Goal: Task Accomplishment & Management: Manage account settings

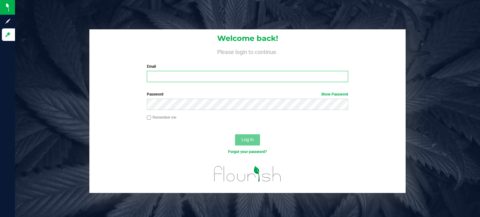
type input "[PERSON_NAME][EMAIL_ADDRESS][PERSON_NAME][DOMAIN_NAME]"
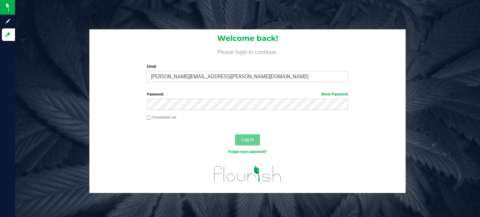
click at [248, 142] on button "Log In" at bounding box center [247, 139] width 25 height 11
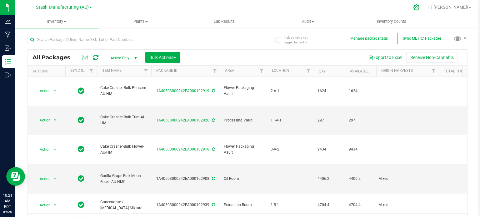
click at [420, 7] on icon at bounding box center [416, 7] width 7 height 7
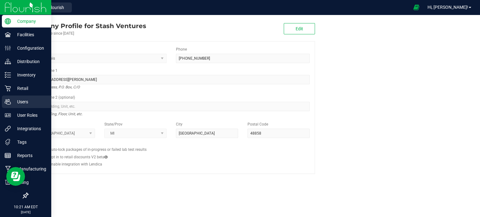
click at [21, 100] on p "Users" at bounding box center [29, 101] width 37 height 7
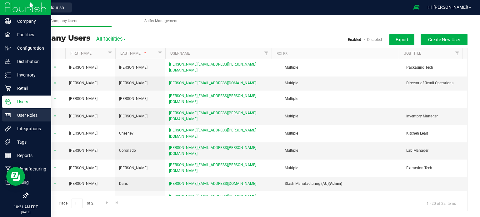
click at [22, 113] on p "User Roles" at bounding box center [29, 115] width 37 height 7
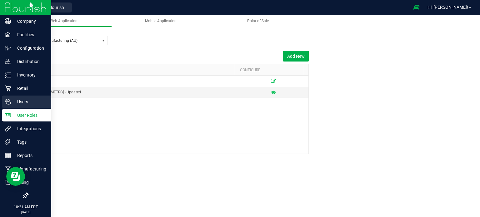
click at [14, 101] on p "Users" at bounding box center [29, 101] width 37 height 7
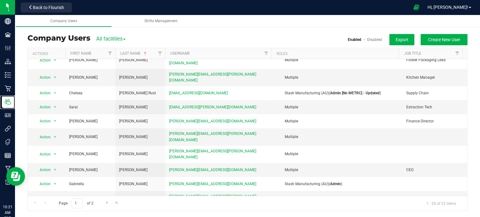
scroll to position [142, 0]
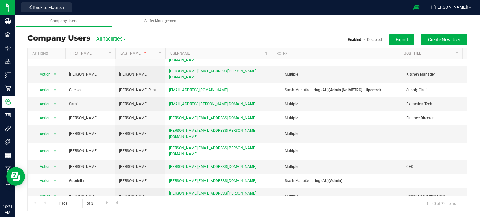
click at [51, 210] on span "select" at bounding box center [55, 214] width 8 height 9
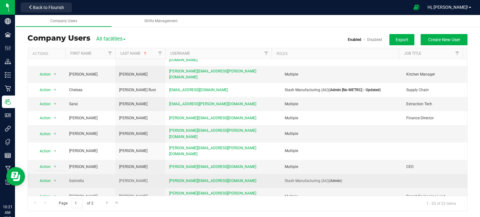
click at [108, 174] on td "Gabriella" at bounding box center [90, 181] width 50 height 14
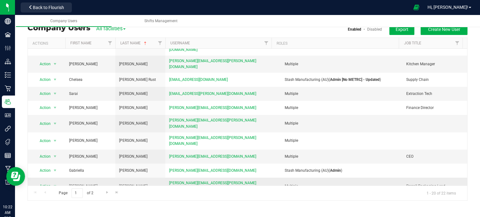
drag, startPoint x: 317, startPoint y: 143, endPoint x: 311, endPoint y: 157, distance: 15.7
click at [311, 178] on td "Multiple" at bounding box center [337, 186] width 129 height 17
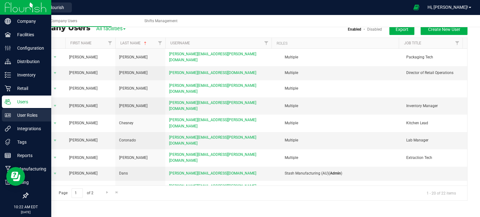
click at [6, 115] on icon at bounding box center [8, 115] width 6 height 4
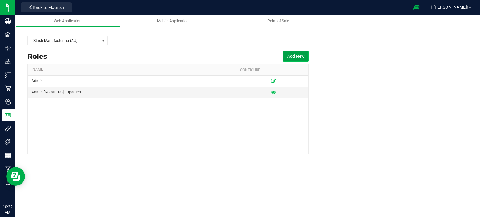
click at [296, 55] on button "Add New" at bounding box center [296, 56] width 26 height 11
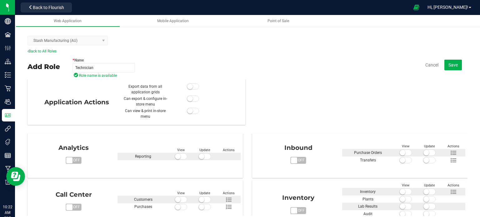
click at [196, 55] on div "* Name Technician Role name is available Cancel Save" at bounding box center [269, 65] width 395 height 22
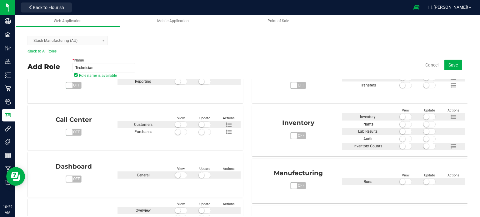
scroll to position [87, 0]
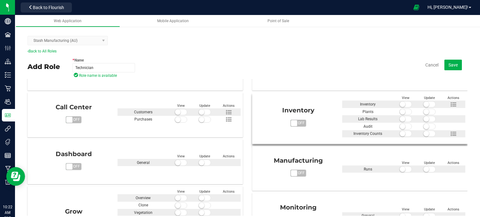
click at [297, 123] on span "off" at bounding box center [301, 123] width 9 height 7
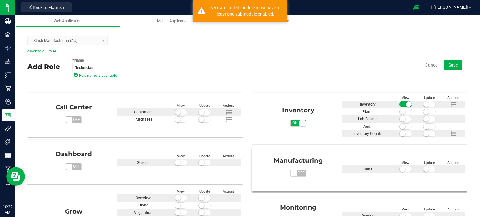
click at [297, 172] on span "off" at bounding box center [301, 173] width 9 height 7
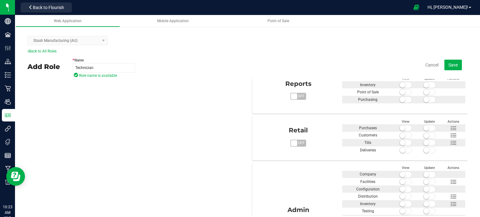
scroll to position [306, 0]
click at [100, 67] on input "Technician" at bounding box center [103, 67] width 62 height 9
type input "Lab Tech"
click at [232, 113] on div "Analytics on off View Update Actions Reporting Call Center on off" at bounding box center [247, 49] width 440 height 447
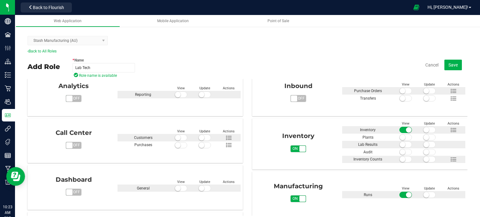
scroll to position [26, 0]
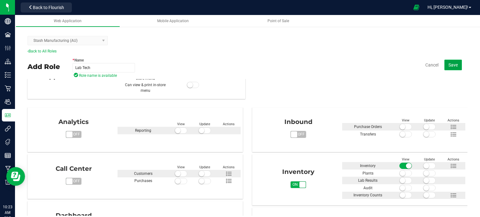
click at [448, 67] on span "Save" at bounding box center [452, 64] width 9 height 5
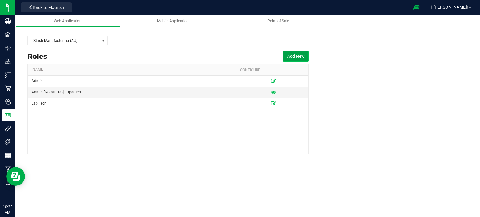
click at [293, 54] on button "Add New" at bounding box center [296, 56] width 26 height 11
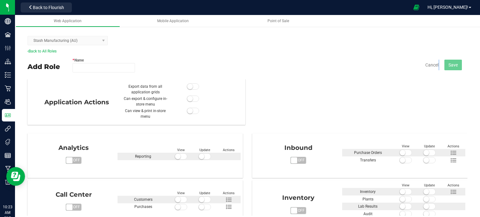
click at [293, 54] on div "* Name Cancel Save" at bounding box center [269, 65] width 395 height 22
click at [94, 64] on input "* Name" at bounding box center [103, 67] width 62 height 9
type input "Packaging Tech"
click at [457, 67] on button "Save" at bounding box center [452, 65] width 17 height 11
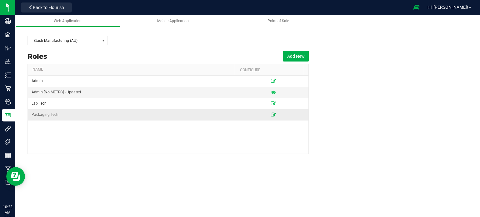
click at [271, 114] on icon at bounding box center [273, 115] width 5 height 4
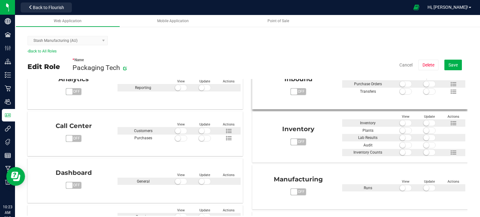
scroll to position [80, 0]
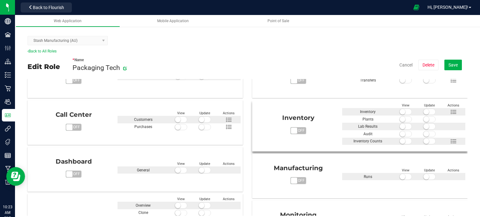
click at [291, 132] on span "on off" at bounding box center [294, 131] width 6 height 6
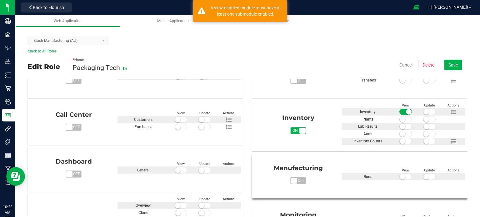
click at [291, 180] on span "on off" at bounding box center [294, 181] width 6 height 6
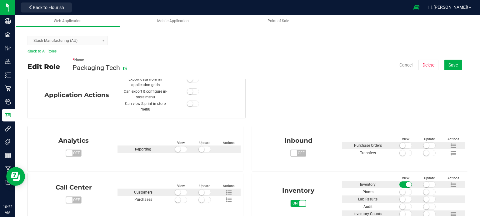
scroll to position [0, 0]
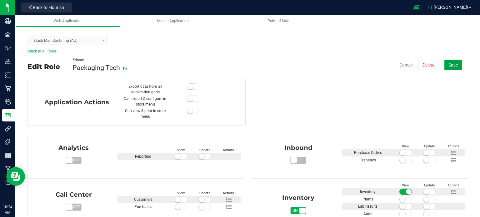
click at [448, 67] on span "Save" at bounding box center [452, 64] width 9 height 5
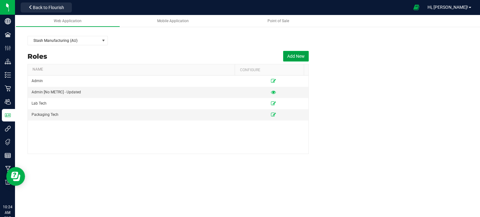
click at [297, 55] on button "Add New" at bounding box center [296, 56] width 26 height 11
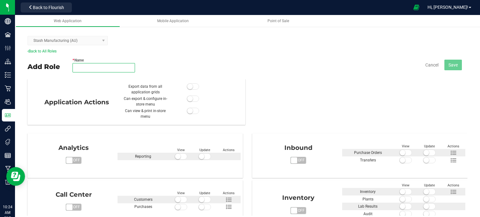
click at [97, 67] on input "* Name" at bounding box center [103, 67] width 62 height 9
type input "Logistics Tech"
click at [288, 83] on div "Application Actions Export data from all application grids Can export & configu…" at bounding box center [247, 147] width 441 height 137
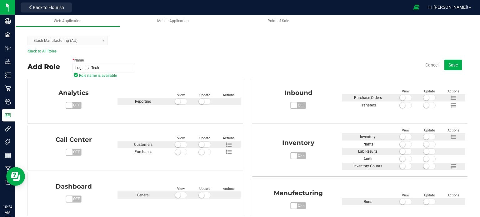
scroll to position [55, 0]
click at [292, 102] on span "on off" at bounding box center [298, 105] width 16 height 7
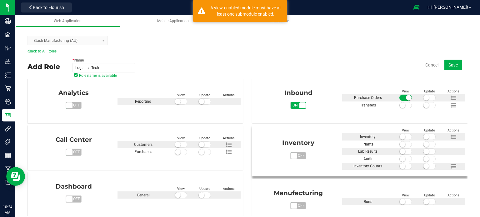
click at [297, 153] on span "off" at bounding box center [301, 155] width 9 height 7
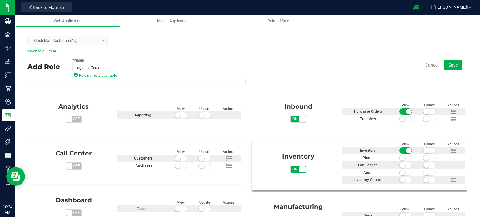
scroll to position [44, 0]
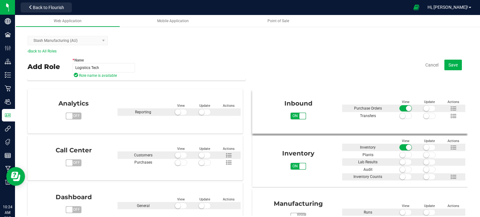
click at [399, 116] on span at bounding box center [405, 116] width 12 height 6
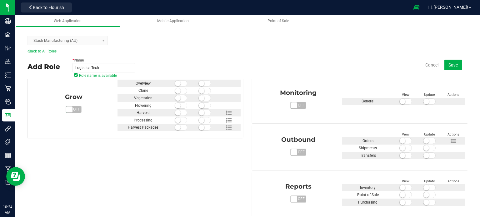
scroll to position [204, 0]
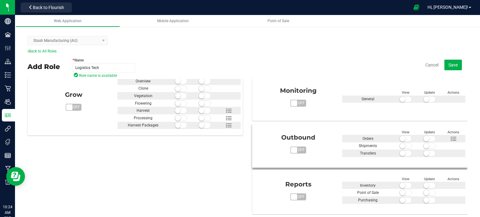
click at [297, 148] on span "off" at bounding box center [301, 150] width 9 height 7
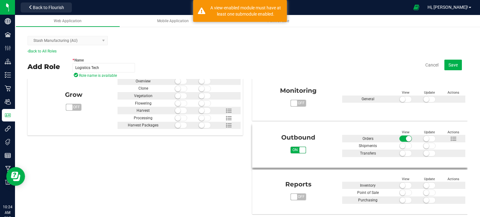
click at [399, 144] on span at bounding box center [405, 146] width 12 height 6
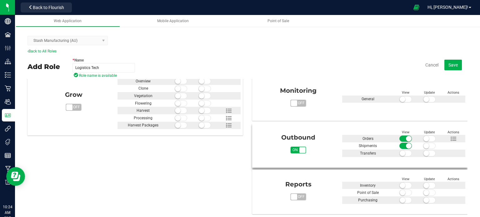
click at [399, 152] on span at bounding box center [405, 153] width 12 height 6
click at [423, 137] on small at bounding box center [426, 139] width 6 height 6
click at [423, 137] on span at bounding box center [429, 139] width 12 height 6
click at [423, 145] on small at bounding box center [426, 146] width 6 height 6
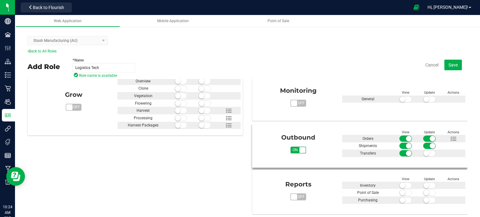
click at [423, 152] on small at bounding box center [426, 154] width 6 height 6
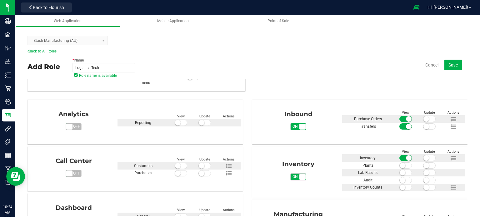
scroll to position [33, 0]
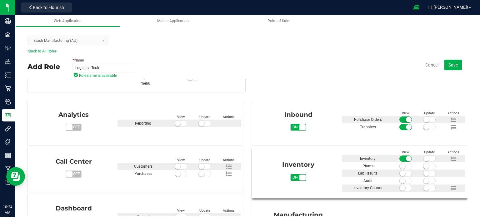
click at [423, 157] on small at bounding box center [426, 159] width 6 height 6
click at [399, 174] on span at bounding box center [405, 173] width 12 height 6
click at [400, 179] on small at bounding box center [403, 181] width 6 height 6
click at [399, 187] on span at bounding box center [405, 188] width 12 height 6
click at [423, 187] on small at bounding box center [426, 188] width 6 height 6
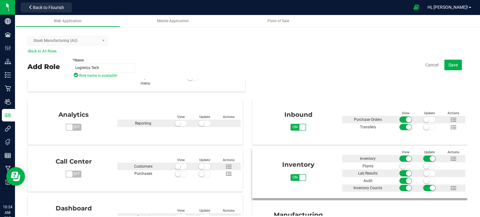
scroll to position [0, 0]
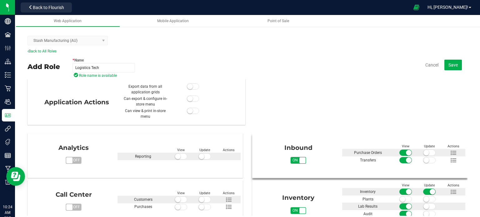
click at [425, 154] on span at bounding box center [429, 153] width 12 height 6
click at [424, 160] on span at bounding box center [429, 160] width 12 height 6
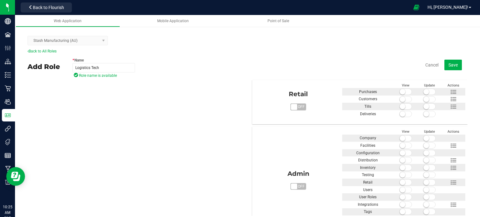
scroll to position [361, 0]
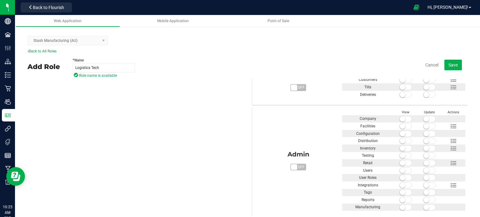
drag, startPoint x: 246, startPoint y: 150, endPoint x: 219, endPoint y: 155, distance: 27.9
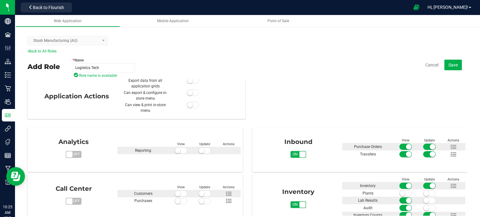
scroll to position [0, 0]
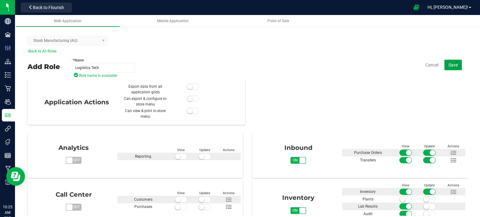
click at [450, 63] on span "Save" at bounding box center [452, 64] width 9 height 5
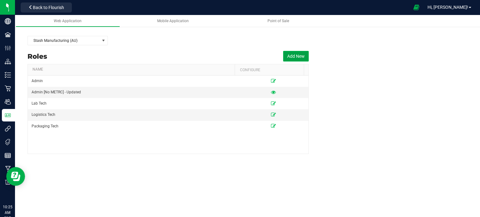
click at [295, 59] on button "Add New" at bounding box center [296, 56] width 26 height 11
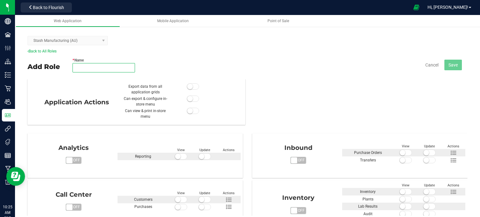
click at [123, 65] on input "* Name" at bounding box center [103, 67] width 62 height 9
type input "Team Lead"
click at [247, 57] on div "* Name Team Lead Role name is available Cancel Save" at bounding box center [269, 65] width 395 height 22
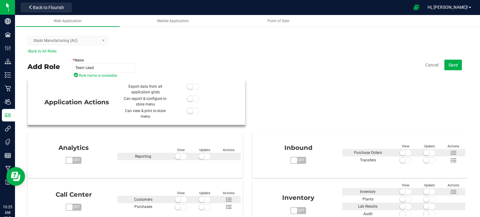
click at [191, 85] on span at bounding box center [193, 86] width 12 height 6
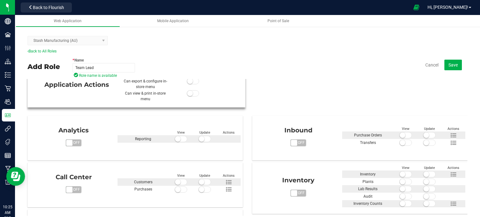
scroll to position [36, 0]
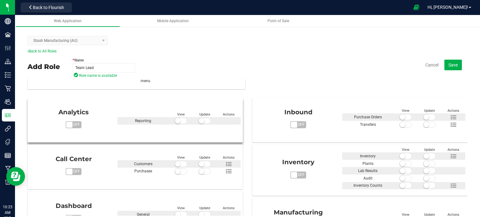
click at [72, 122] on span "off" at bounding box center [76, 125] width 9 height 7
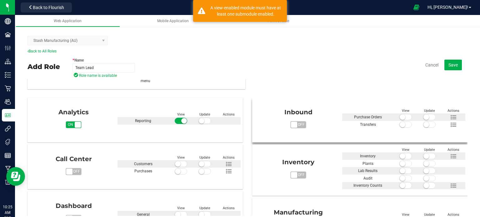
click at [297, 125] on span "off" at bounding box center [301, 125] width 9 height 7
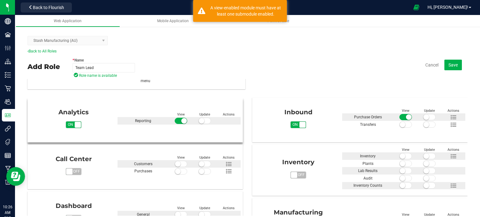
click at [201, 121] on span at bounding box center [204, 121] width 12 height 6
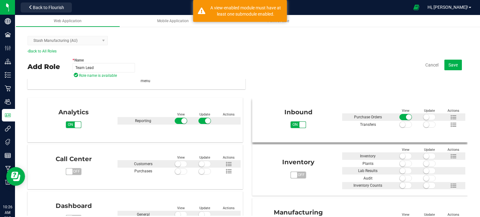
click at [399, 127] on span at bounding box center [405, 125] width 12 height 6
click at [421, 113] on div at bounding box center [429, 116] width 24 height 7
click at [423, 117] on span at bounding box center [429, 117] width 12 height 6
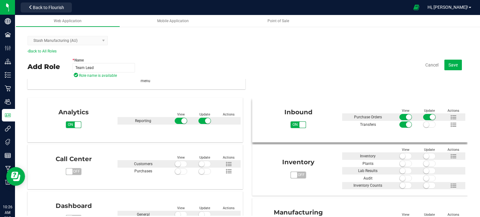
click at [421, 128] on div "Inbound on off View Update Actions Purchase Orders Transfers" at bounding box center [359, 118] width 211 height 36
click at [423, 122] on span at bounding box center [429, 125] width 12 height 6
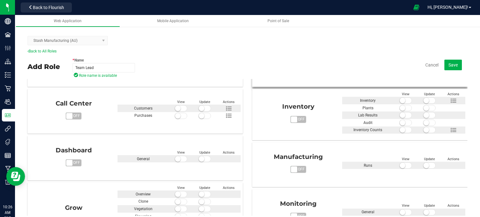
scroll to position [91, 0]
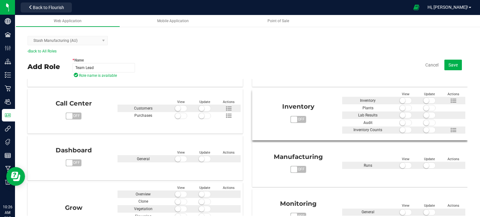
click at [297, 118] on span "off" at bounding box center [301, 119] width 9 height 7
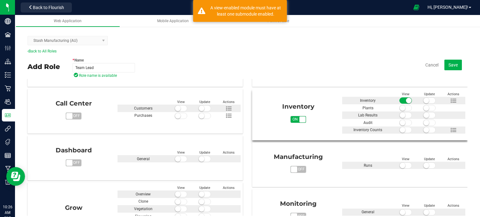
click at [399, 108] on span at bounding box center [405, 108] width 12 height 6
click at [397, 112] on div at bounding box center [405, 115] width 24 height 7
click at [399, 115] on span at bounding box center [405, 115] width 12 height 6
click at [400, 123] on small at bounding box center [403, 123] width 6 height 6
click at [399, 128] on span at bounding box center [405, 130] width 12 height 6
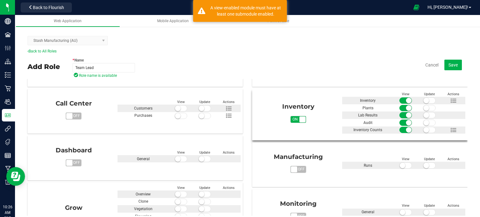
click at [423, 130] on span at bounding box center [429, 130] width 12 height 6
click at [423, 121] on span at bounding box center [429, 123] width 12 height 6
click at [423, 115] on small at bounding box center [426, 115] width 6 height 6
click at [423, 106] on small at bounding box center [426, 108] width 6 height 6
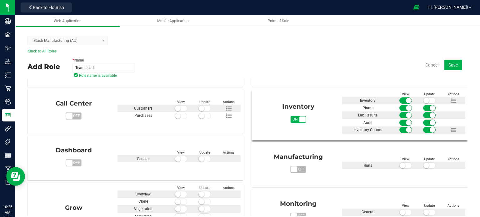
click at [423, 98] on small at bounding box center [426, 101] width 6 height 6
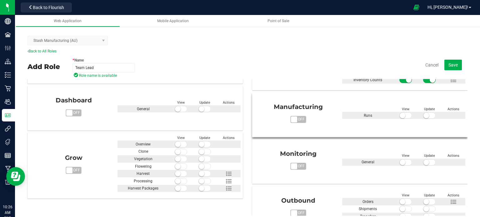
scroll to position [141, 0]
click at [297, 120] on span "off" at bounding box center [301, 119] width 9 height 7
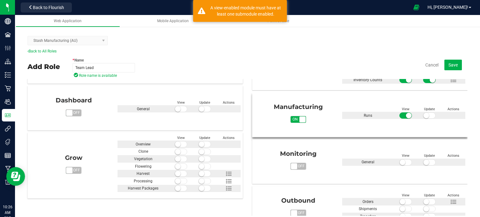
click at [423, 113] on small at bounding box center [426, 116] width 6 height 6
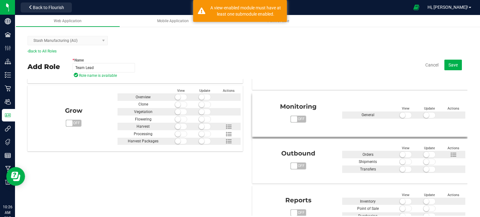
scroll to position [189, 0]
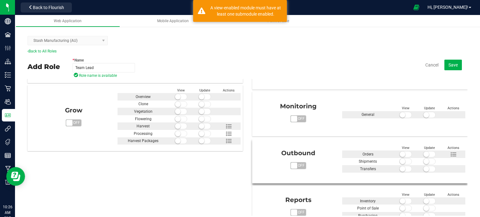
click at [297, 164] on span "off" at bounding box center [301, 165] width 9 height 7
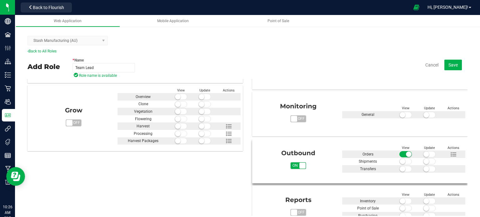
click at [423, 152] on small at bounding box center [426, 155] width 6 height 6
click at [399, 159] on span at bounding box center [405, 161] width 12 height 6
click at [423, 160] on span at bounding box center [429, 161] width 12 height 6
click at [399, 169] on span at bounding box center [405, 169] width 12 height 6
click at [423, 169] on span at bounding box center [429, 169] width 12 height 6
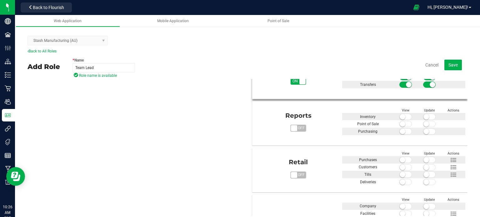
scroll to position [276, 0]
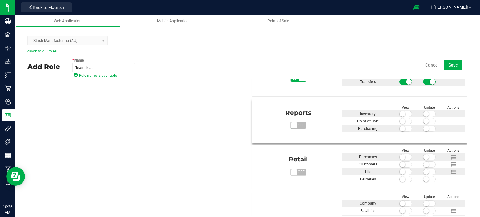
click at [297, 125] on span "off" at bounding box center [301, 125] width 9 height 7
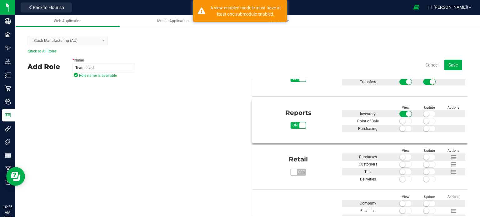
click at [423, 113] on small at bounding box center [426, 114] width 6 height 6
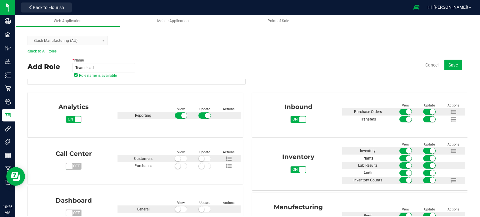
scroll to position [0, 0]
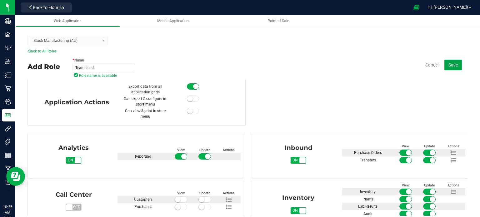
click at [451, 67] on span "Save" at bounding box center [452, 64] width 9 height 5
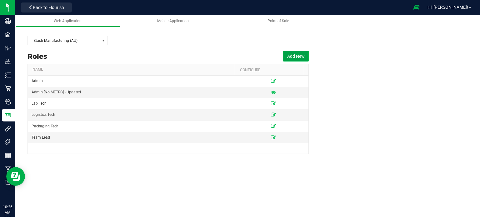
click at [287, 58] on button "Add New" at bounding box center [296, 56] width 26 height 11
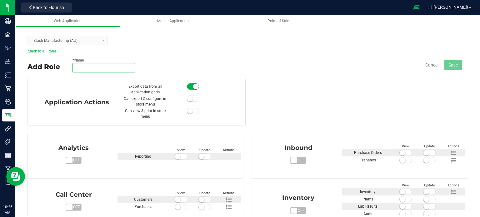
click at [125, 64] on input "* Name" at bounding box center [103, 67] width 62 height 9
type input "Manager"
click at [305, 70] on div "* Name Manager Role name is available Cancel Save" at bounding box center [269, 65] width 395 height 22
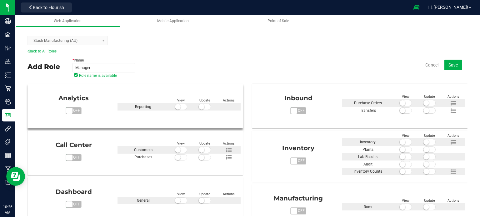
scroll to position [54, 0]
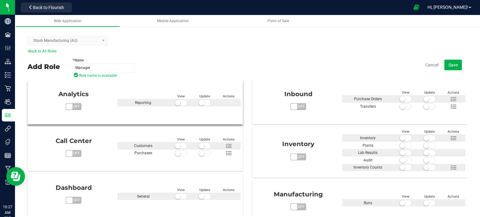
click at [73, 109] on span "off" at bounding box center [76, 106] width 9 height 7
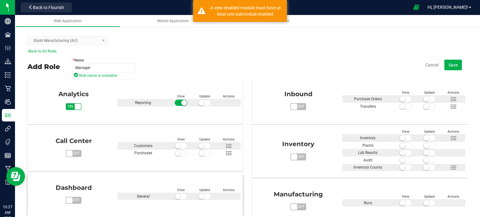
click at [76, 198] on span "off" at bounding box center [76, 200] width 9 height 7
click at [200, 196] on small at bounding box center [202, 197] width 6 height 6
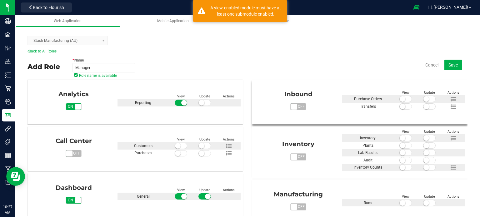
click at [297, 106] on span "off" at bounding box center [301, 106] width 9 height 7
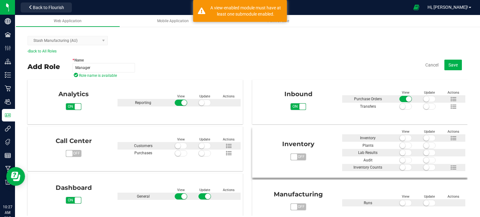
click at [291, 157] on span "on off" at bounding box center [294, 157] width 6 height 6
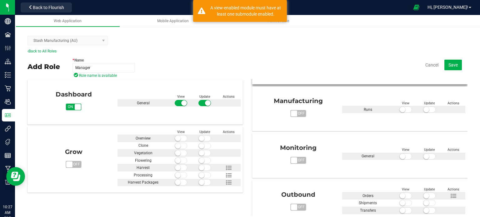
scroll to position [152, 0]
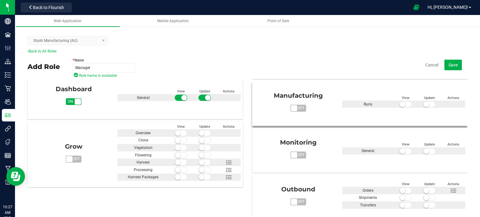
click at [292, 111] on div "Manufacturing on off View Update Actions Runs" at bounding box center [359, 101] width 211 height 36
click at [293, 104] on div "Manufacturing on off" at bounding box center [298, 101] width 88 height 21
click at [297, 111] on span "off" at bounding box center [301, 108] width 9 height 7
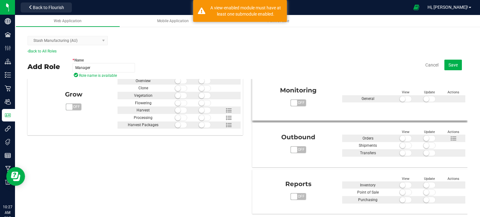
scroll to position [214, 0]
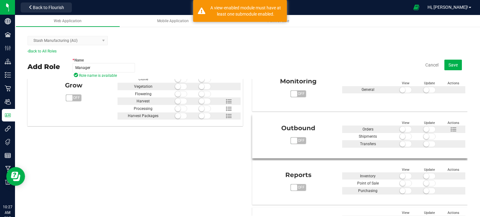
click at [297, 142] on span "off" at bounding box center [301, 140] width 9 height 7
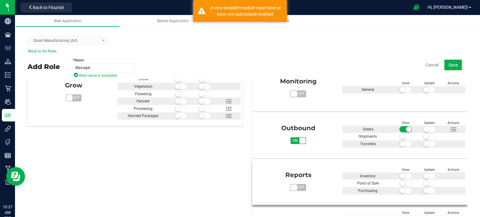
click at [297, 186] on span "off" at bounding box center [301, 187] width 9 height 7
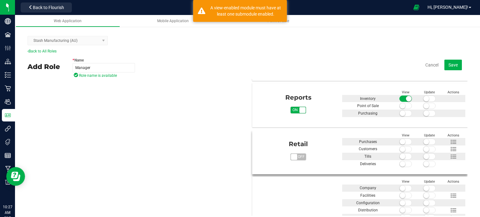
scroll to position [348, 0]
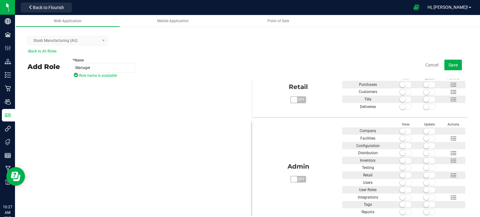
click at [297, 178] on span "off" at bounding box center [301, 179] width 9 height 7
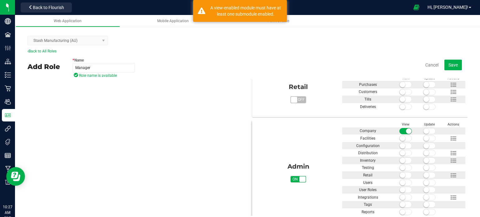
click at [399, 138] on span at bounding box center [405, 138] width 12 height 6
click at [423, 130] on span at bounding box center [429, 131] width 12 height 6
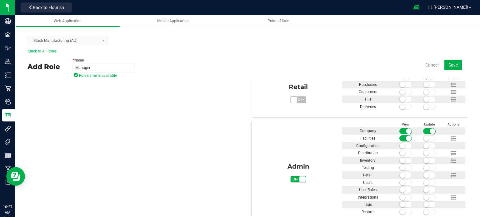
click at [423, 135] on span at bounding box center [429, 138] width 12 height 6
click at [400, 144] on small at bounding box center [403, 146] width 6 height 6
click at [423, 144] on small at bounding box center [426, 146] width 6 height 6
click at [399, 152] on span at bounding box center [405, 153] width 12 height 6
click at [423, 150] on small at bounding box center [426, 153] width 6 height 6
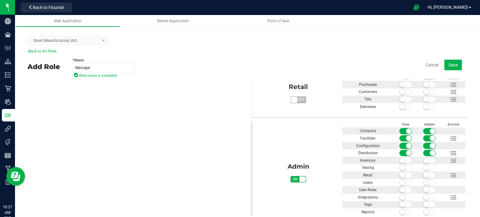
click at [400, 158] on small at bounding box center [403, 161] width 6 height 6
click at [423, 158] on small at bounding box center [426, 161] width 6 height 6
click at [400, 165] on small at bounding box center [403, 168] width 6 height 6
click at [424, 165] on span at bounding box center [429, 168] width 12 height 6
click at [399, 173] on span at bounding box center [405, 175] width 12 height 6
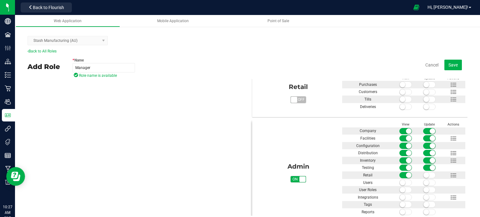
click at [423, 173] on small at bounding box center [426, 175] width 6 height 6
click at [400, 182] on small at bounding box center [403, 183] width 6 height 6
click at [399, 183] on span at bounding box center [405, 183] width 12 height 6
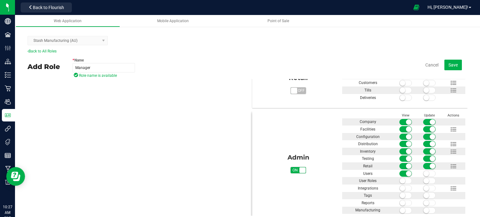
scroll to position [358, 0]
click at [399, 177] on span at bounding box center [405, 180] width 12 height 6
click at [399, 185] on span at bounding box center [405, 188] width 12 height 6
click at [400, 194] on small at bounding box center [403, 195] width 6 height 6
click at [399, 203] on span at bounding box center [405, 202] width 12 height 6
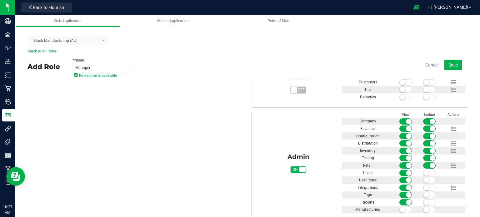
click at [423, 201] on span at bounding box center [429, 202] width 12 height 6
click at [400, 207] on span at bounding box center [405, 210] width 12 height 6
click at [423, 209] on small at bounding box center [426, 210] width 6 height 6
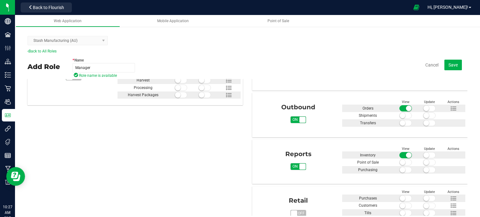
scroll to position [235, 0]
click at [423, 154] on span at bounding box center [429, 155] width 12 height 6
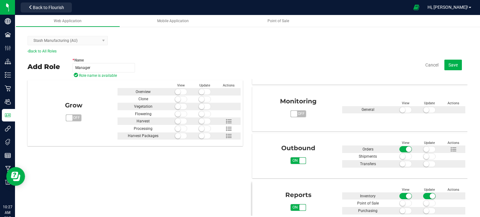
scroll to position [187, 0]
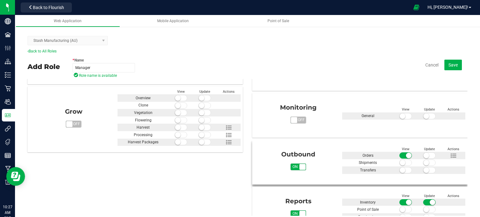
click at [423, 156] on small at bounding box center [426, 156] width 6 height 6
click at [399, 160] on span at bounding box center [405, 163] width 12 height 6
click at [423, 163] on span at bounding box center [429, 163] width 12 height 6
click at [399, 171] on span at bounding box center [405, 170] width 12 height 6
click at [423, 171] on span at bounding box center [429, 170] width 12 height 6
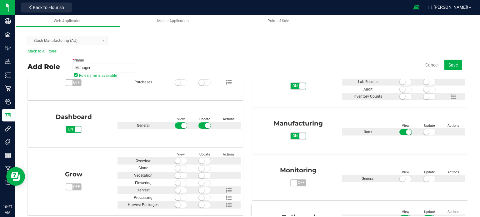
scroll to position [119, 0]
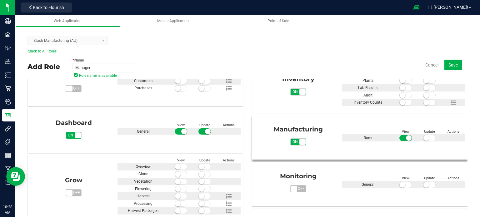
click at [423, 137] on span at bounding box center [429, 138] width 12 height 6
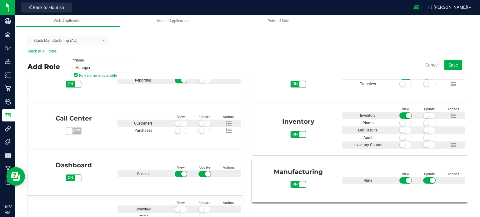
scroll to position [74, 0]
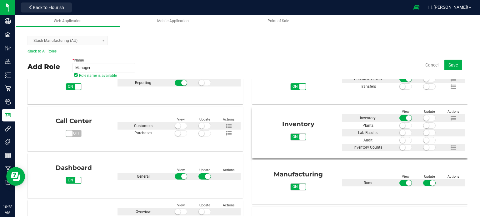
click at [423, 119] on small at bounding box center [426, 118] width 6 height 6
click at [399, 123] on span at bounding box center [405, 125] width 12 height 6
click at [423, 125] on span at bounding box center [429, 125] width 12 height 6
click at [402, 133] on span at bounding box center [405, 133] width 12 height 6
click at [423, 133] on span at bounding box center [429, 133] width 12 height 6
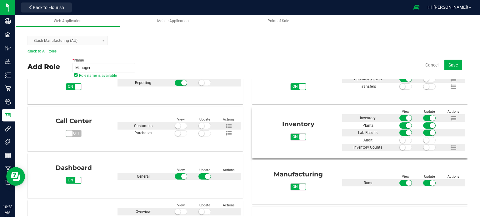
click at [399, 137] on span at bounding box center [405, 140] width 12 height 6
click at [423, 140] on small at bounding box center [426, 140] width 6 height 6
click at [399, 147] on span at bounding box center [405, 147] width 12 height 6
click at [425, 149] on span at bounding box center [429, 147] width 12 height 6
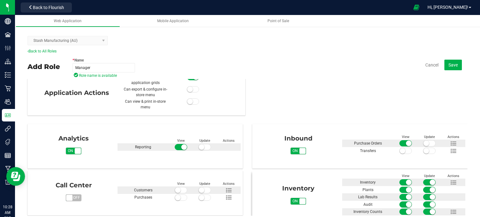
scroll to position [0, 0]
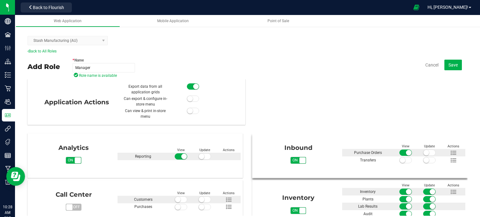
click at [423, 152] on small at bounding box center [426, 153] width 6 height 6
click at [399, 161] on span at bounding box center [405, 160] width 12 height 6
click at [423, 161] on span at bounding box center [429, 160] width 12 height 6
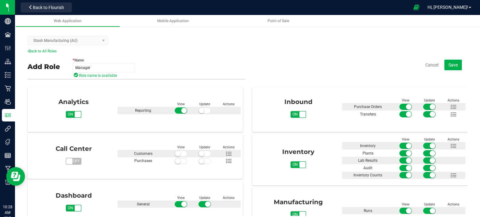
scroll to position [47, 0]
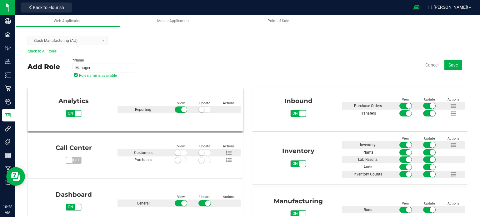
click at [201, 112] on span at bounding box center [204, 110] width 12 height 6
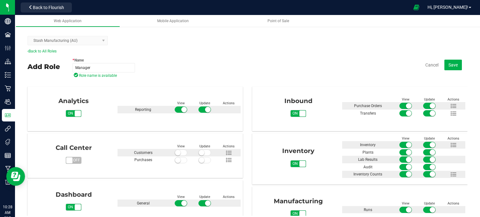
click at [242, 150] on div "Analytics on off View Update Actions Reporting Call Center on off" at bounding box center [137, 188] width 220 height 209
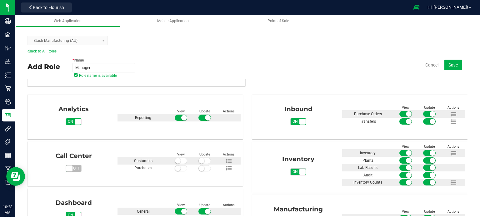
scroll to position [0, 0]
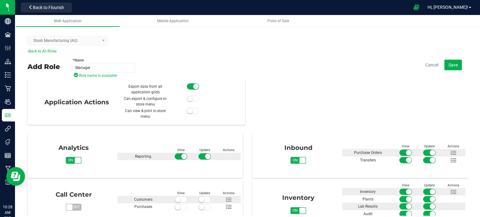
click at [256, 122] on div "Application Actions Export data from all application grids Can export & configu…" at bounding box center [247, 147] width 441 height 137
click at [450, 66] on span "Save" at bounding box center [452, 64] width 9 height 5
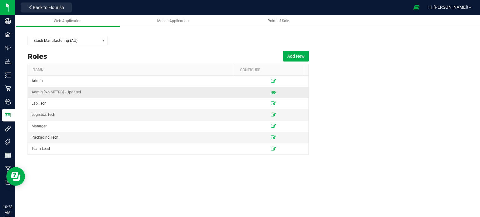
click at [271, 91] on icon at bounding box center [273, 92] width 5 height 4
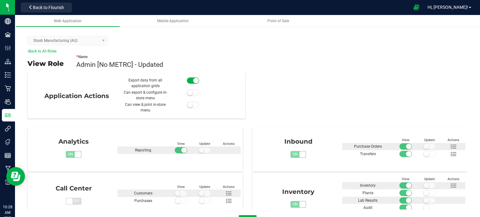
click at [61, 40] on kendo-dropdownlist "Stash Manufacturing (AU)" at bounding box center [67, 40] width 80 height 9
click at [50, 51] on link "Back to All Roles" at bounding box center [41, 51] width 29 height 4
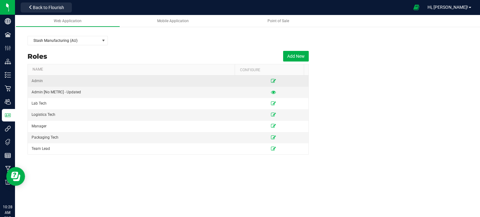
click at [271, 79] on icon at bounding box center [273, 81] width 5 height 4
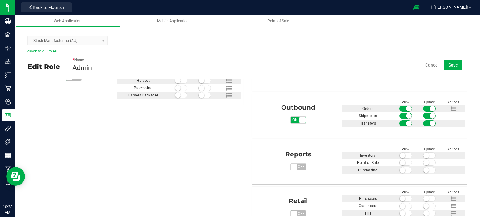
scroll to position [234, 0]
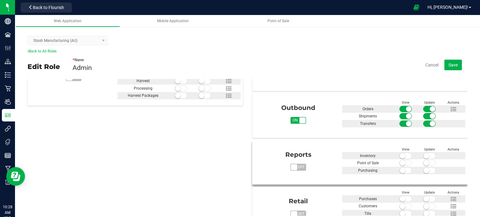
click at [297, 166] on span "off" at bounding box center [301, 167] width 9 height 7
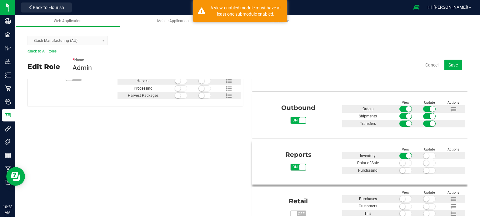
click at [423, 153] on span at bounding box center [429, 156] width 12 height 6
click at [400, 161] on span at bounding box center [405, 163] width 12 height 6
click at [423, 161] on small at bounding box center [426, 163] width 6 height 6
click at [399, 170] on span at bounding box center [405, 170] width 12 height 6
click at [423, 171] on span at bounding box center [429, 170] width 12 height 6
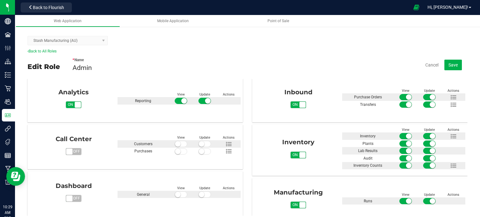
scroll to position [0, 0]
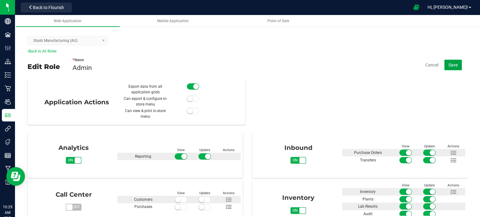
click at [448, 67] on span "Save" at bounding box center [452, 64] width 9 height 5
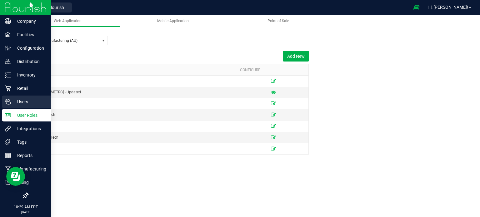
click at [10, 104] on icon at bounding box center [8, 101] width 6 height 5
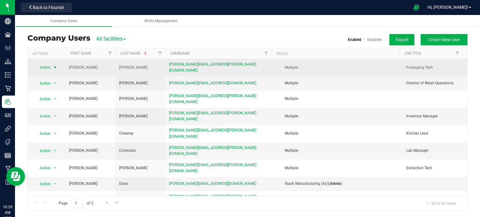
click at [52, 67] on span "select" at bounding box center [55, 67] width 8 height 9
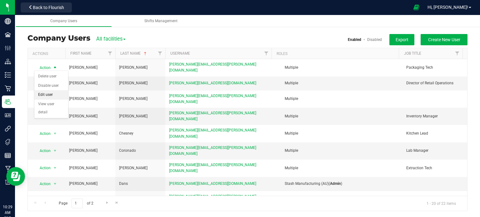
click at [47, 97] on li "Edit user" at bounding box center [51, 94] width 34 height 9
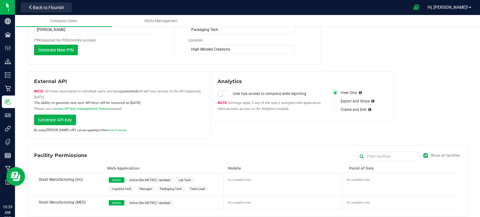
scroll to position [114, 0]
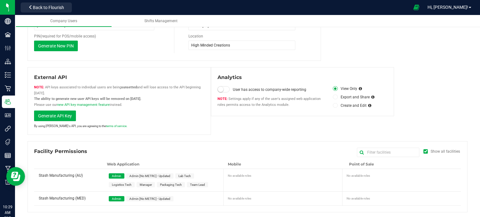
click at [172, 183] on span "Packaging Tech" at bounding box center [171, 184] width 22 height 3
click at [213, 134] on div "[PERSON_NAME] Active since: [DATE] Last password reset: [DATE] Last login: [DAT…" at bounding box center [247, 70] width 440 height 284
click at [117, 201] on div "Admin Admin [No METRC] - Updated" at bounding box center [165, 199] width 120 height 14
click at [118, 198] on span "Admin" at bounding box center [116, 198] width 9 height 3
click at [212, 134] on div "[PERSON_NAME] Active since: [DATE] Last password reset: [DATE] Last login: [DAT…" at bounding box center [247, 70] width 440 height 284
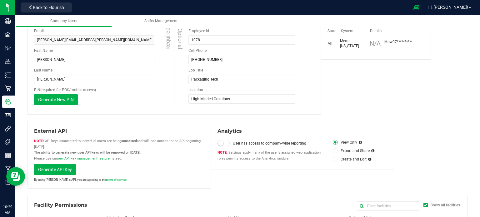
scroll to position [0, 0]
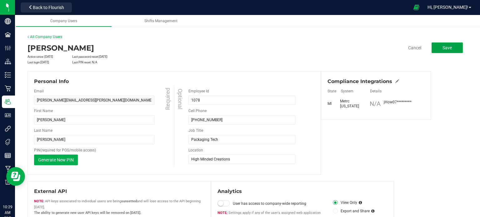
click at [443, 46] on span "Save" at bounding box center [446, 47] width 9 height 5
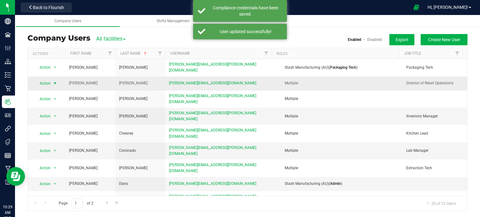
click at [48, 81] on span "Action" at bounding box center [42, 83] width 17 height 9
click at [50, 108] on li "Edit user" at bounding box center [51, 108] width 34 height 9
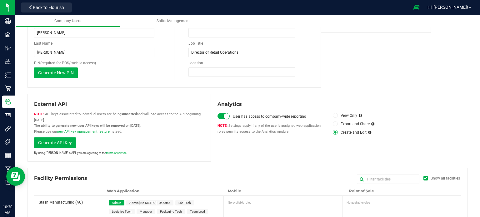
scroll to position [114, 0]
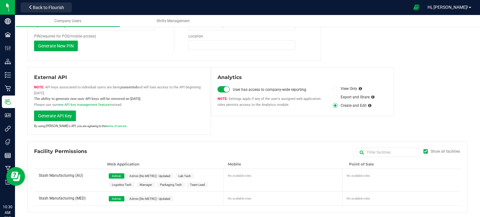
click at [207, 141] on div "Facility Permissions Show all facilities Web Application Mobile Point of Sale S…" at bounding box center [247, 176] width 440 height 71
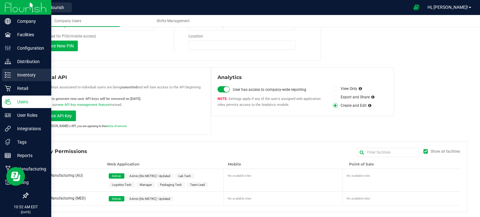
click at [13, 74] on p "Inventory" at bounding box center [29, 74] width 37 height 7
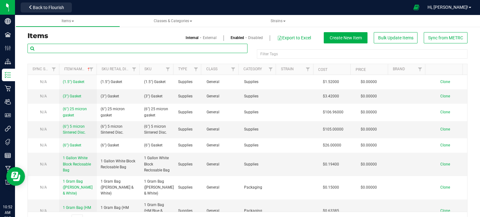
click at [131, 47] on input "text" at bounding box center [137, 48] width 220 height 9
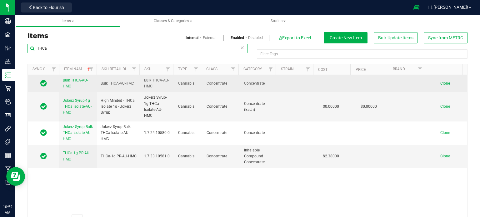
type input "THCa"
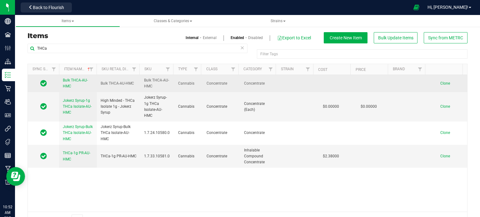
click at [440, 82] on span "Clone" at bounding box center [445, 83] width 10 height 4
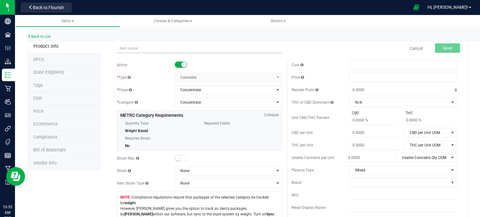
click at [129, 51] on input "text" at bounding box center [199, 48] width 165 height 9
type input "THCa-AU-HMC"
click at [326, 45] on div "Cancel Save" at bounding box center [374, 49] width 175 height 16
click at [444, 47] on span "Save" at bounding box center [447, 48] width 9 height 5
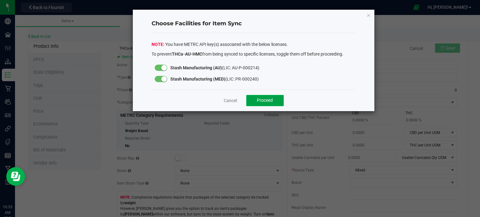
click at [273, 98] on button "Proceed" at bounding box center [264, 100] width 37 height 11
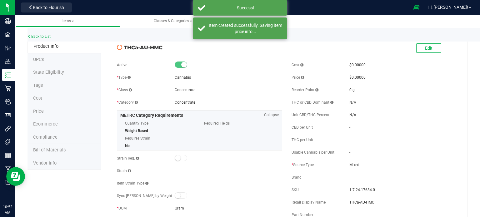
click at [120, 37] on div "Back to List" at bounding box center [267, 34] width 480 height 13
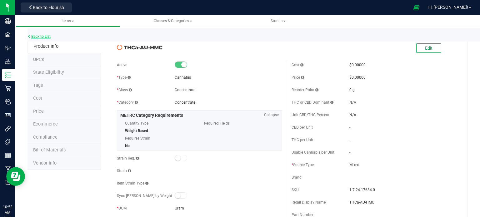
click at [47, 36] on link "Back to List" at bounding box center [38, 36] width 23 height 4
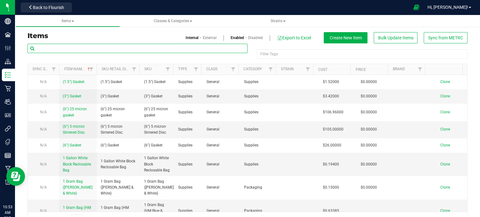
click at [144, 48] on input "text" at bounding box center [137, 48] width 220 height 9
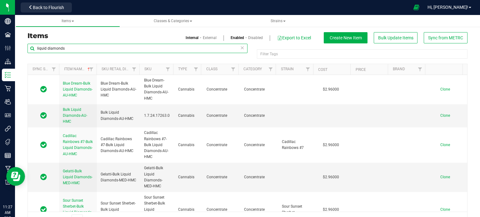
click at [86, 51] on input "liquid diamonds" at bounding box center [137, 48] width 220 height 9
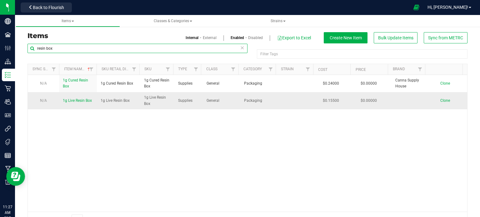
type input "resin box"
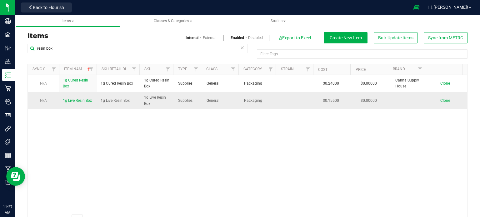
click at [82, 100] on span "1g Live Resin Box" at bounding box center [77, 100] width 29 height 4
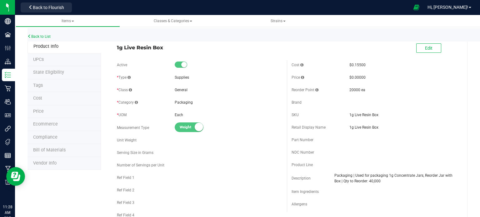
drag, startPoint x: 56, startPoint y: 5, endPoint x: 205, endPoint y: 55, distance: 157.0
click at [205, 55] on div "1g Live Resin Box Edit" at bounding box center [286, 49] width 349 height 16
click at [45, 39] on div "Back to List" at bounding box center [267, 34] width 480 height 13
click at [43, 37] on link "Back to List" at bounding box center [38, 36] width 23 height 4
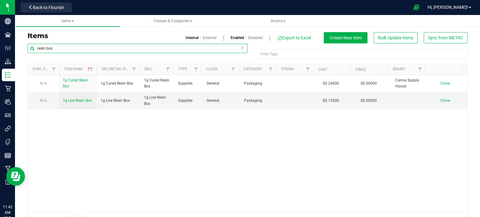
click at [157, 45] on input "resin box" at bounding box center [137, 48] width 220 height 9
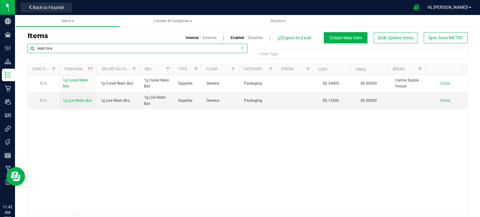
click at [157, 45] on input "resin box" at bounding box center [137, 48] width 220 height 9
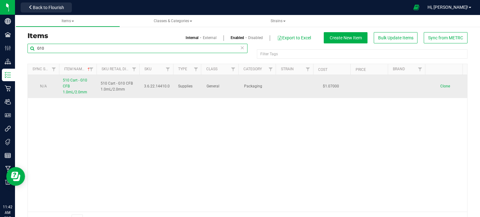
type input "G10"
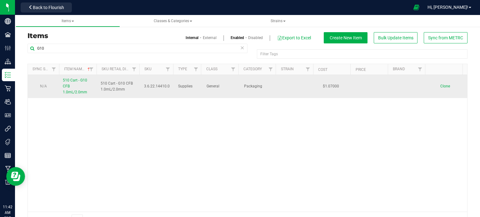
click at [66, 86] on span "510 Cart - G10 CFB 1.0mL/2.0mm" at bounding box center [75, 86] width 24 height 16
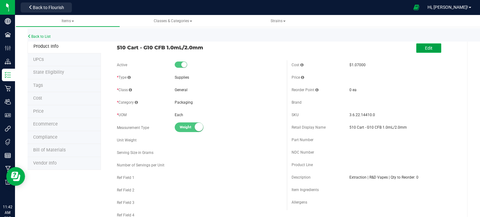
click at [425, 46] on span "Edit" at bounding box center [428, 48] width 7 height 5
click at [357, 88] on span at bounding box center [395, 90] width 93 height 9
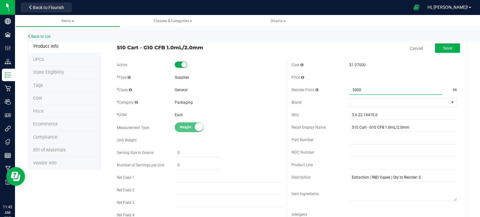
type input "50000"
type input "50,000.0000"
click at [443, 46] on span "Save" at bounding box center [447, 48] width 9 height 5
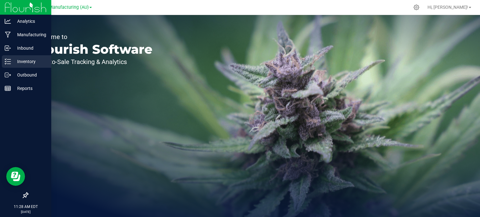
click at [14, 58] on p "Inventory" at bounding box center [29, 61] width 37 height 7
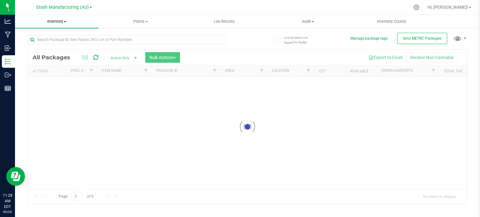
click at [55, 16] on uib-tab-heading "Inventory All packages All inventory Waste log Create inventory" at bounding box center [57, 21] width 84 height 13
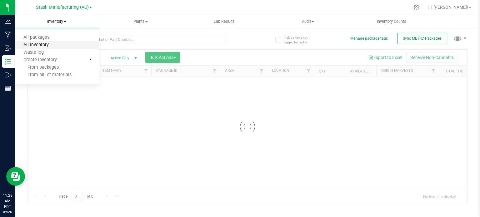
click at [39, 44] on span "All inventory" at bounding box center [36, 44] width 42 height 5
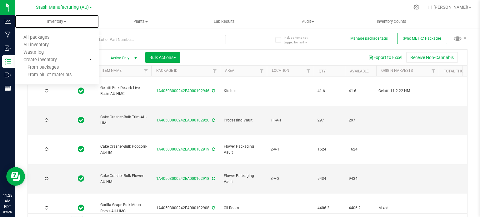
type input "2025-09-22"
type input "2027-09-22"
type input "[DATE]"
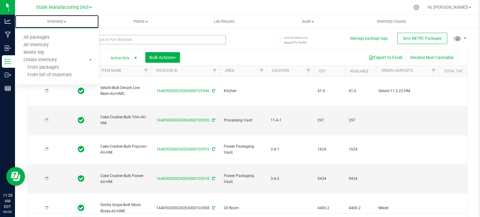
type input "[DATE]"
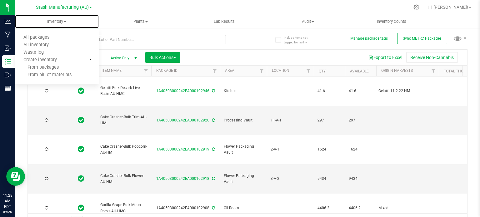
type input "[DATE]"
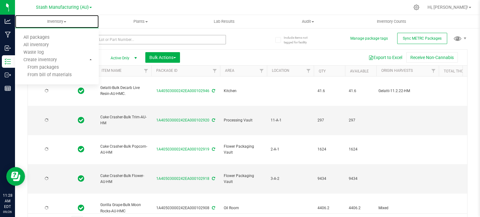
type input "[DATE]"
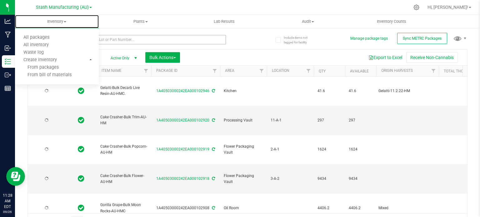
type input "[DATE]"
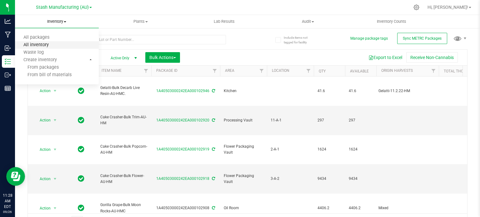
click at [37, 44] on span "All inventory" at bounding box center [36, 44] width 42 height 5
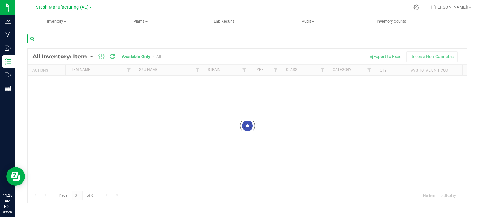
click at [105, 40] on input "text" at bounding box center [137, 38] width 220 height 9
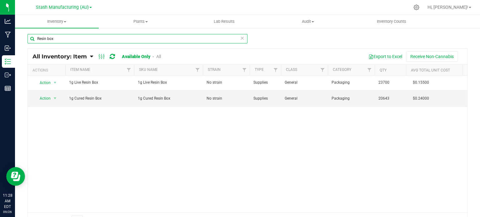
type input "Resin box"
click at [57, 38] on input "Resin box" at bounding box center [137, 38] width 220 height 9
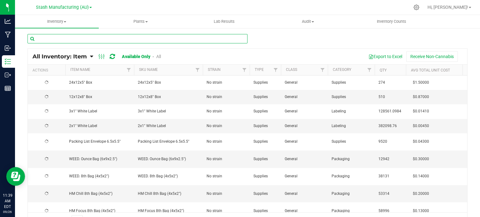
click at [57, 38] on input "text" at bounding box center [137, 38] width 220 height 9
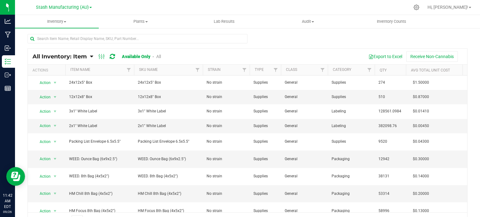
click at [292, 43] on div at bounding box center [247, 41] width 440 height 14
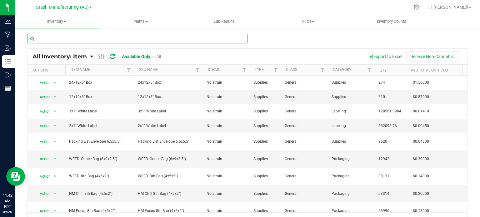
click at [191, 37] on input "text" at bounding box center [137, 38] width 220 height 9
type input "v"
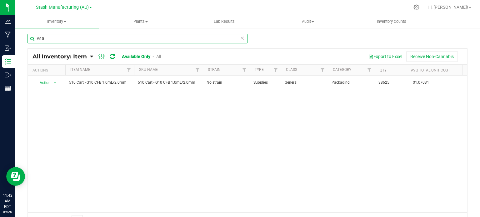
type input "G10"
